Goal: Find specific page/section: Find specific page/section

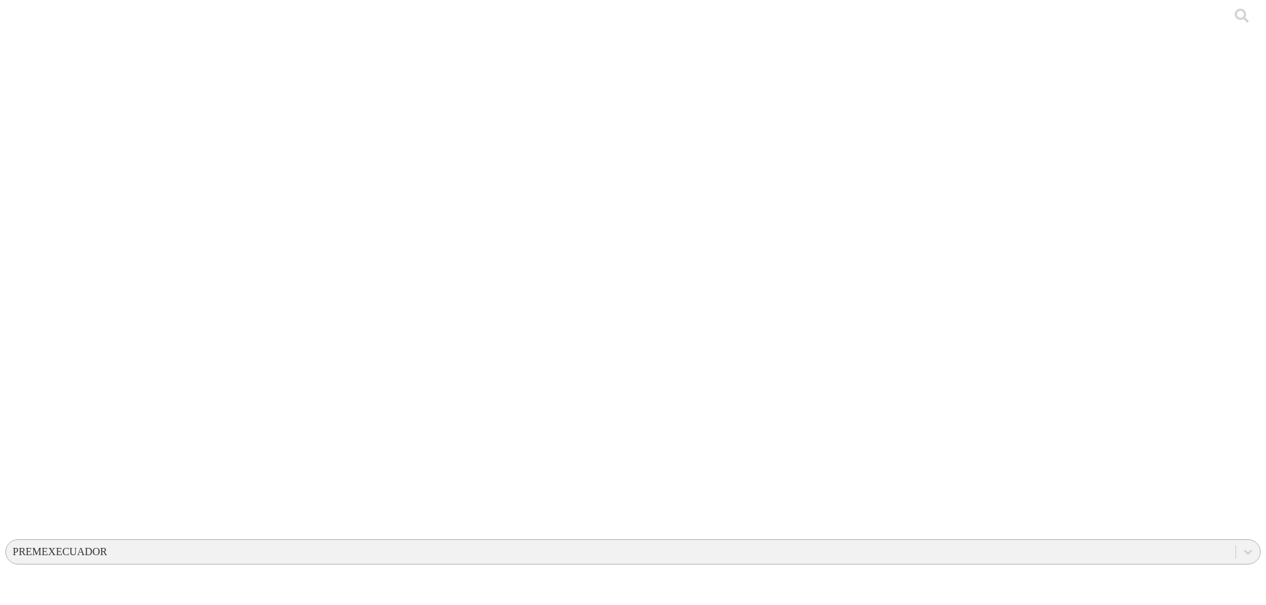
click at [107, 546] on div "PREMEXECUADOR" at bounding box center [60, 552] width 94 height 12
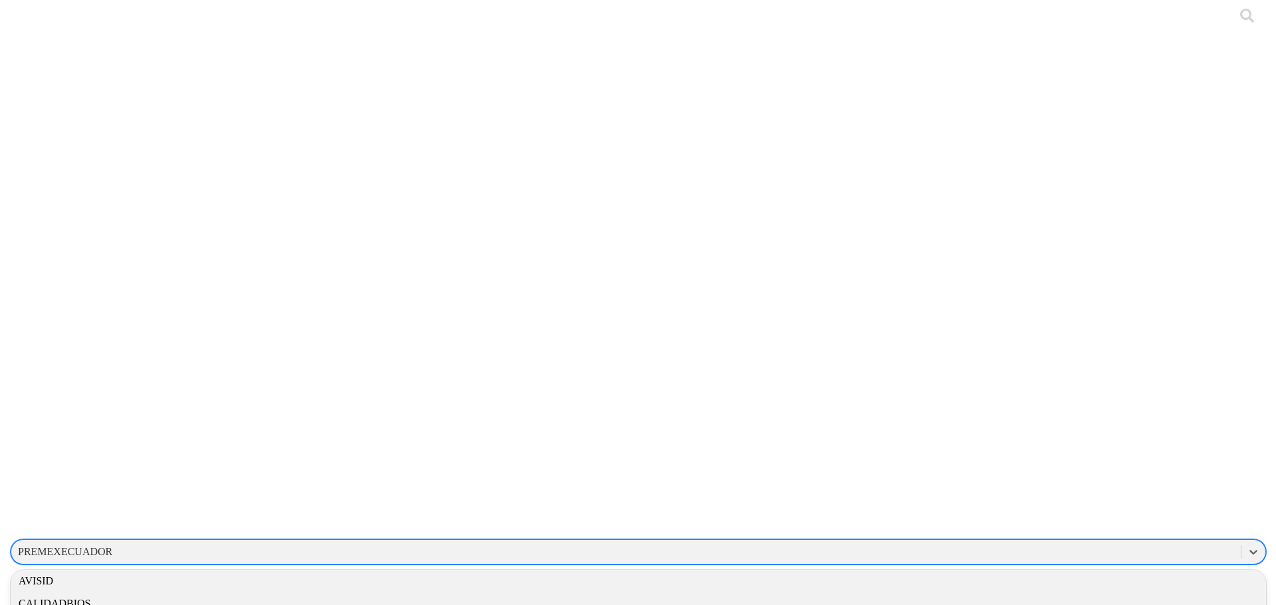
scroll to position [399, 0]
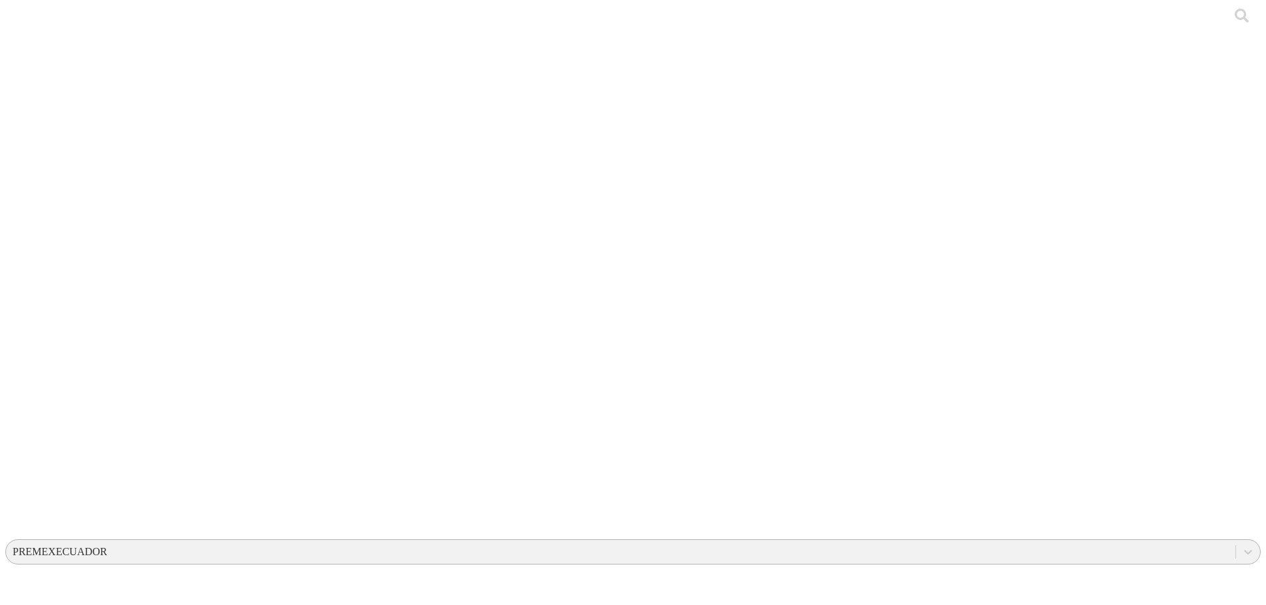
click at [107, 546] on div "PREMEXECUADOR" at bounding box center [60, 552] width 94 height 12
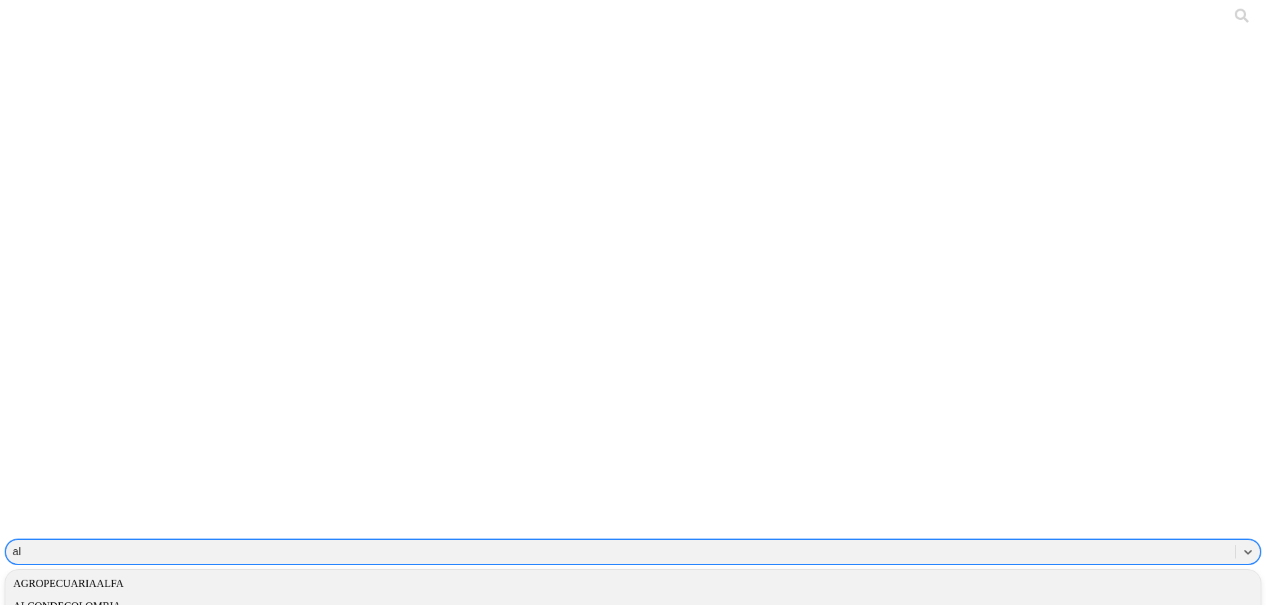
type input "ali"
click at [1083, 573] on div "ALIAR" at bounding box center [632, 584] width 1255 height 23
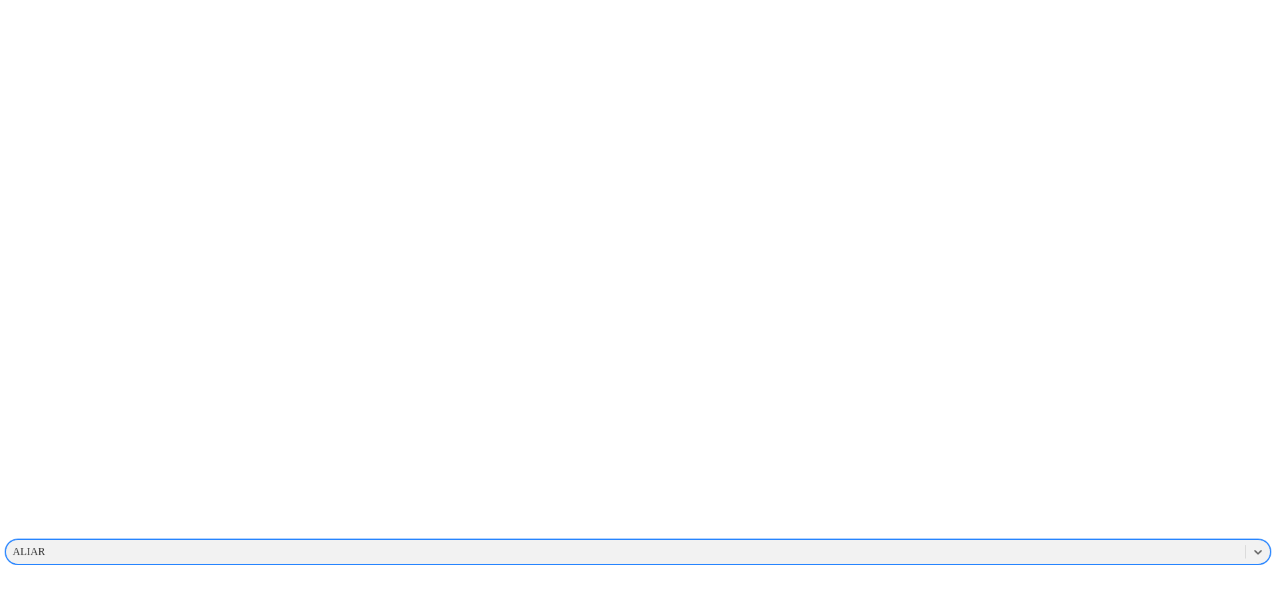
click at [45, 546] on div "ALIAR" at bounding box center [29, 552] width 33 height 12
